Goal: Transaction & Acquisition: Purchase product/service

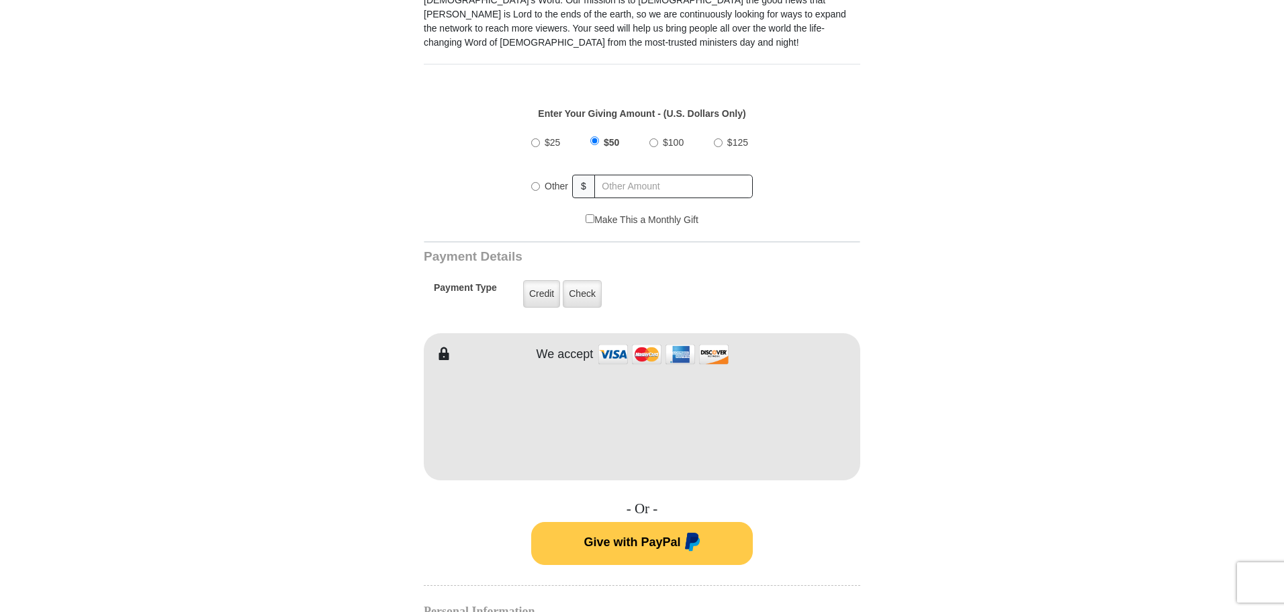
scroll to position [500, 0]
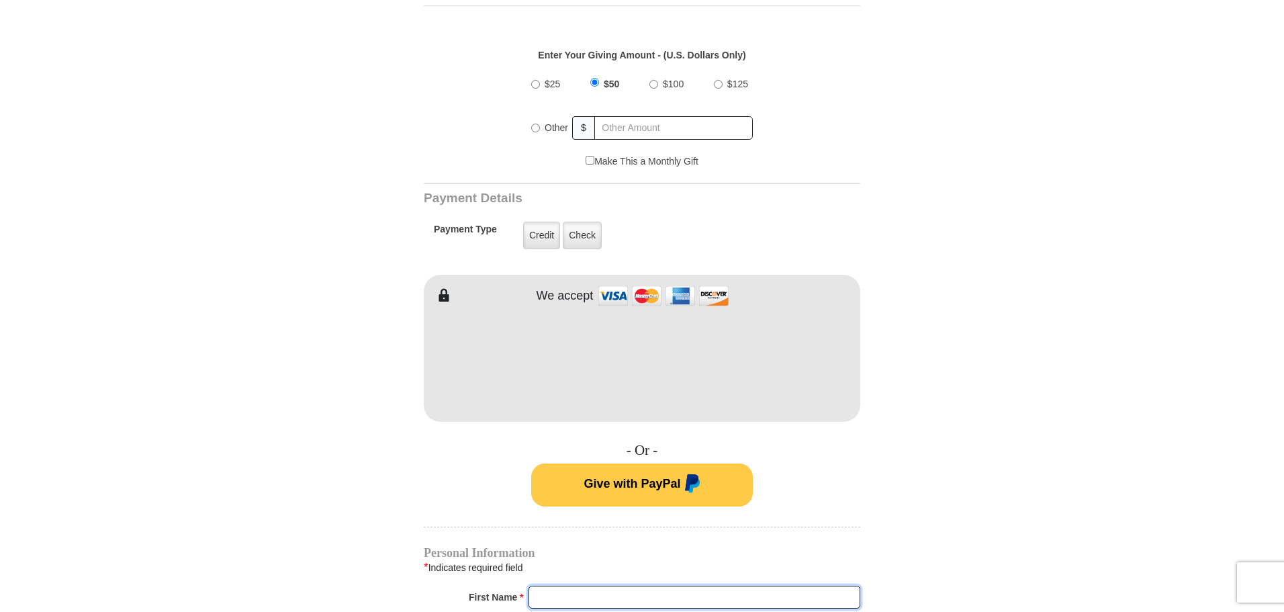
type input "[PERSON_NAME]"
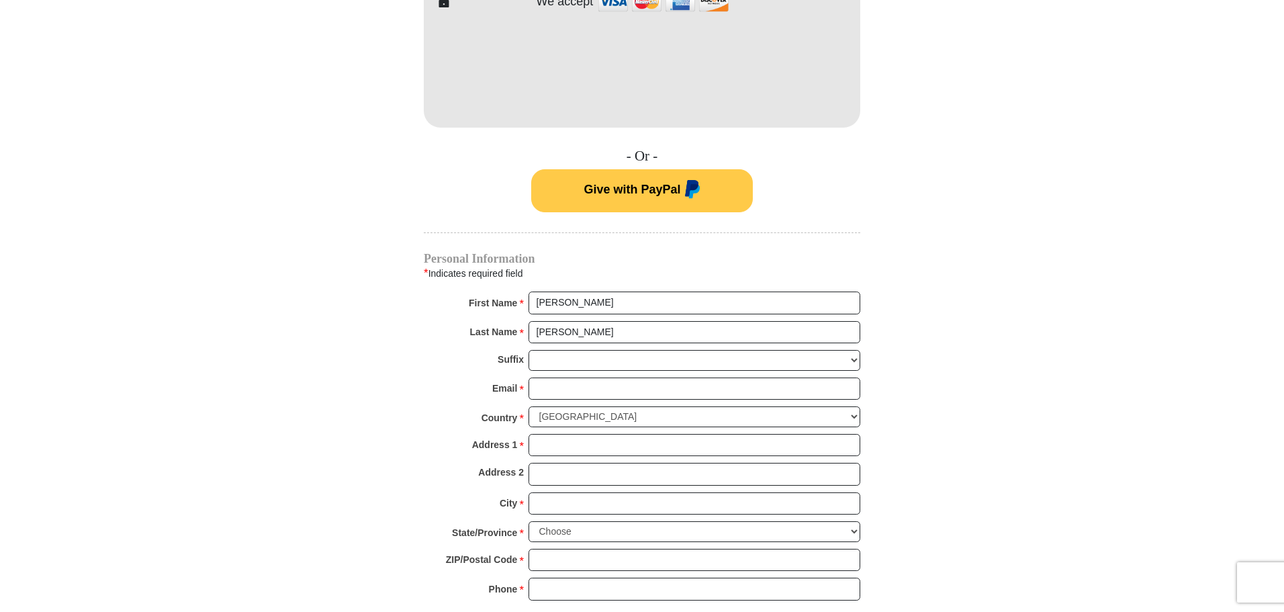
scroll to position [795, 0]
click at [569, 379] on input "Email *" at bounding box center [694, 388] width 332 height 23
type input "[PERSON_NAME][EMAIL_ADDRESS][DOMAIN_NAME]"
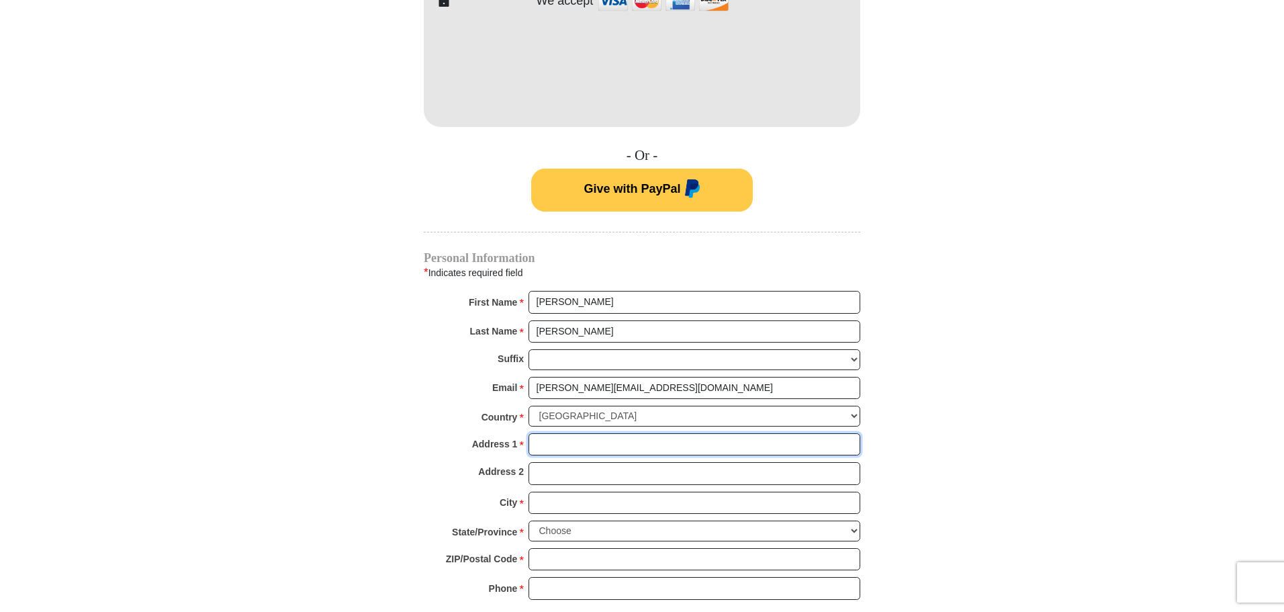
type input "[STREET_ADDRESS][PERSON_NAME]"
type input "Scottsdale"
select select "AZ"
type input "85254"
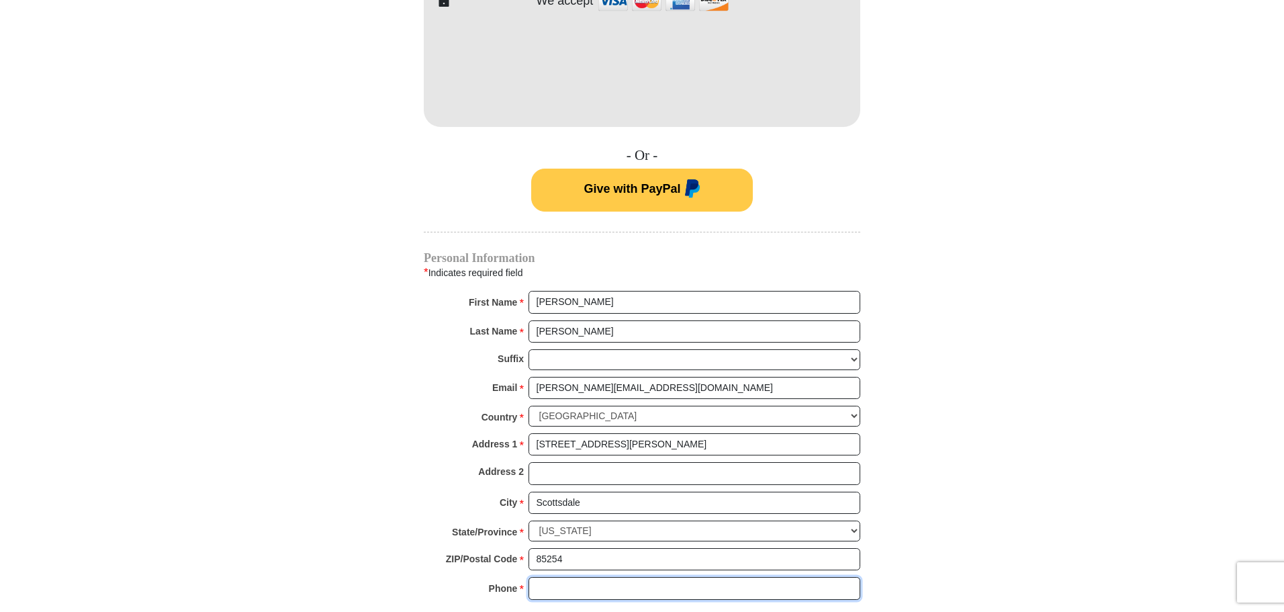
type input "4809989401"
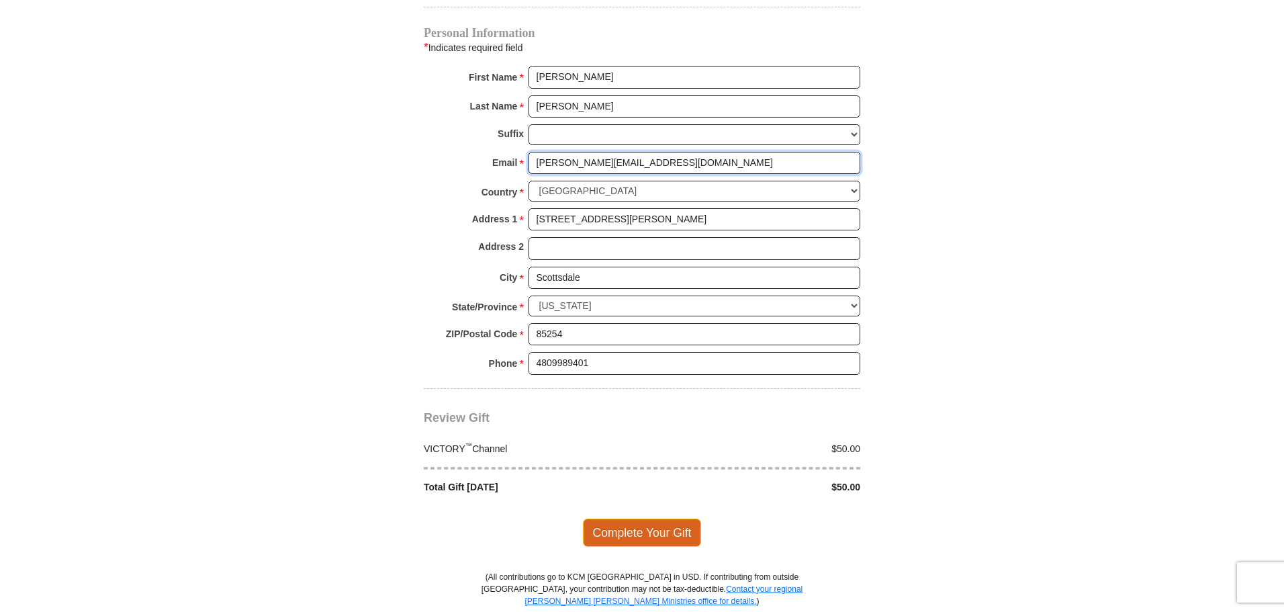
scroll to position [1021, 0]
click at [637, 518] on span "Complete Your Gift" at bounding box center [642, 532] width 119 height 28
